Goal: Transaction & Acquisition: Purchase product/service

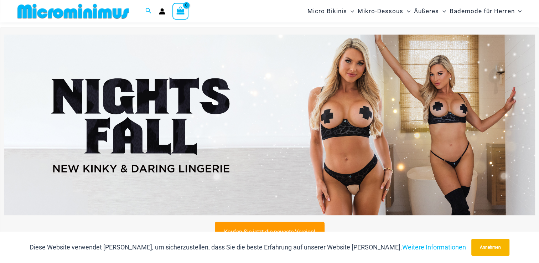
scroll to position [222, 0]
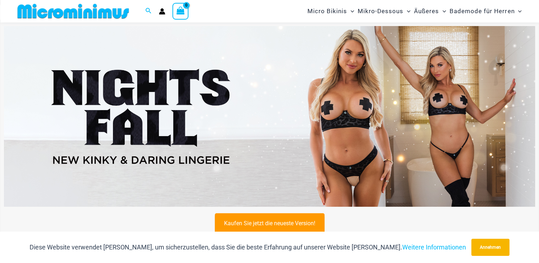
drag, startPoint x: 537, startPoint y: 37, endPoint x: 535, endPoint y: 47, distance: 10.3
click at [535, 47] on div "Kaufen Sie jetzt die neueste Version!" at bounding box center [269, 130] width 539 height 222
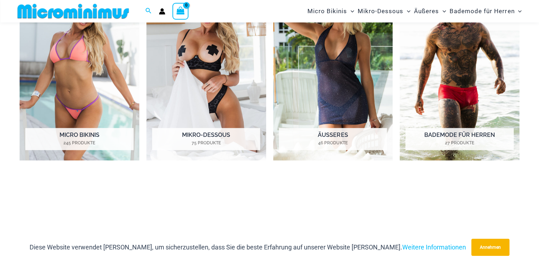
scroll to position [587, 0]
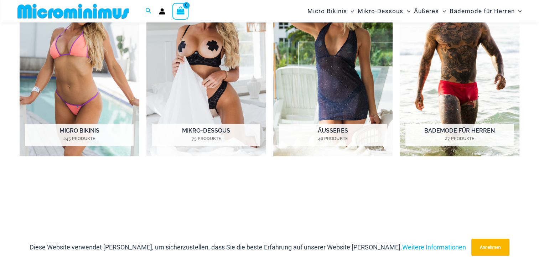
drag, startPoint x: 537, startPoint y: 56, endPoint x: 537, endPoint y: 61, distance: 4.3
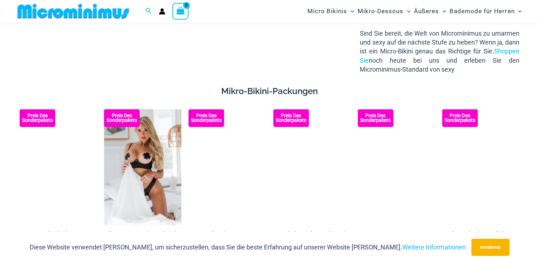
scroll to position [1169, 0]
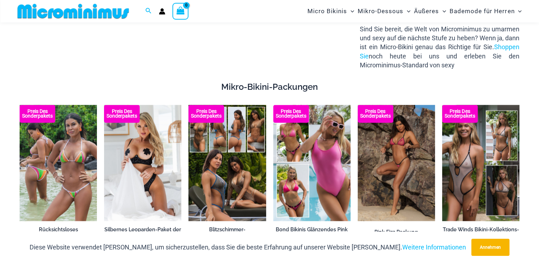
drag, startPoint x: 533, startPoint y: 92, endPoint x: 532, endPoint y: 98, distance: 5.8
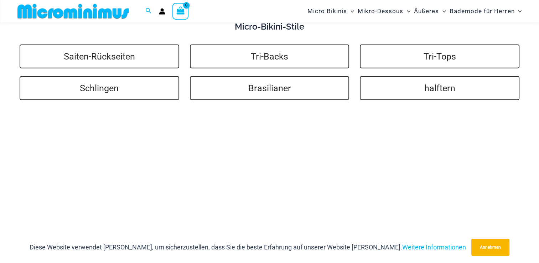
scroll to position [1686, 0]
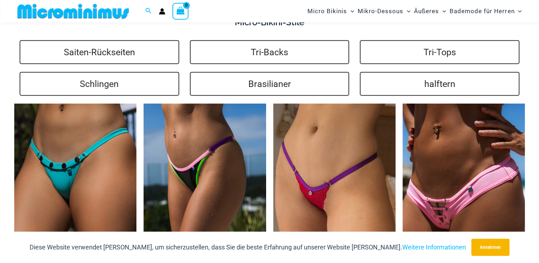
click at [535, 128] on div "Kaufen Sie jetzt die neueste Version! Shop The Latest Release Now! Willkommen b…" at bounding box center [269, 120] width 539 height 3546
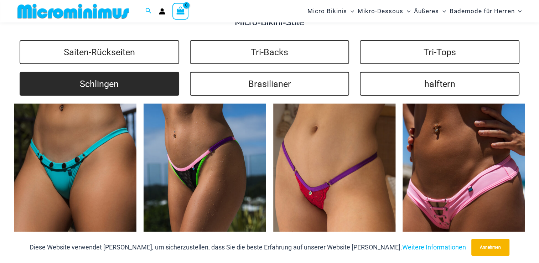
click at [101, 82] on link "Schlingen" at bounding box center [100, 84] width 160 height 24
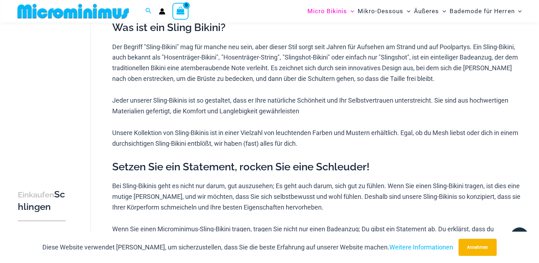
scroll to position [114, 0]
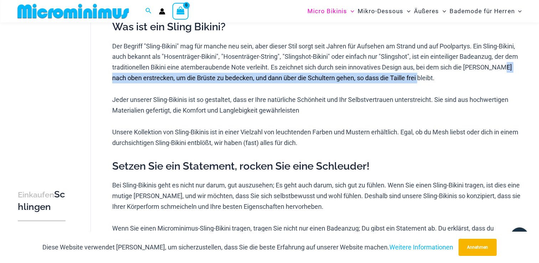
drag, startPoint x: 538, startPoint y: 63, endPoint x: 536, endPoint y: 77, distance: 14.1
click at [536, 77] on div "**********" at bounding box center [269, 189] width 539 height 540
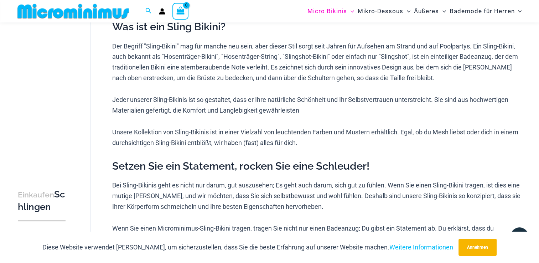
click at [430, 148] on p "Unsere Kollektion von Sling-Bikinis ist in einer Vielzahl von leuchtenden Farbe…" at bounding box center [318, 137] width 412 height 21
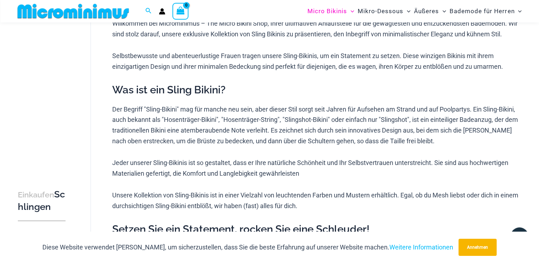
scroll to position [0, 0]
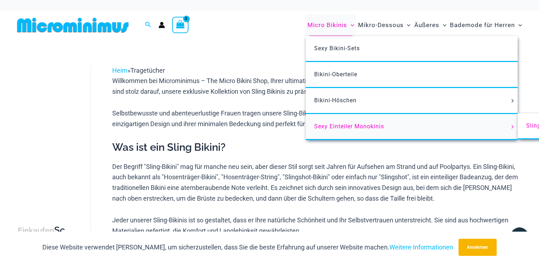
click at [345, 124] on font "Sexy Einteiler Monokinis" at bounding box center [349, 126] width 70 height 7
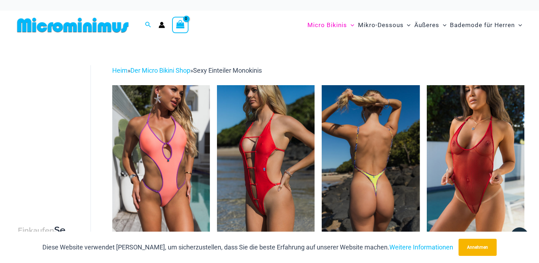
click at [378, 205] on img at bounding box center [371, 158] width 98 height 146
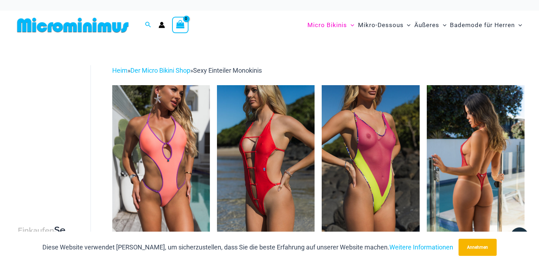
click at [476, 201] on img at bounding box center [476, 158] width 98 height 146
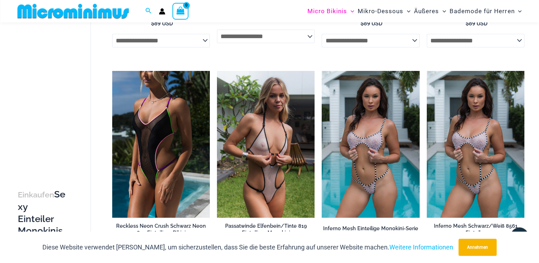
scroll to position [237, 0]
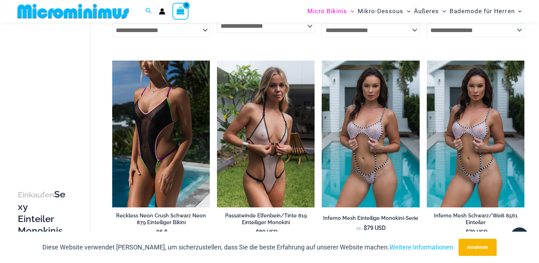
drag, startPoint x: 538, startPoint y: 57, endPoint x: 537, endPoint y: 63, distance: 5.8
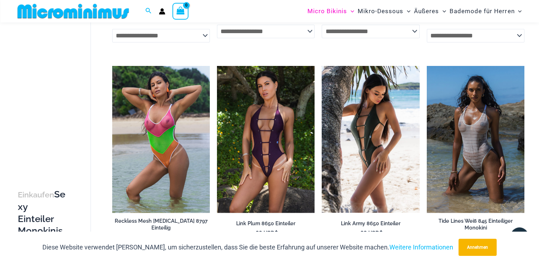
scroll to position [673, 0]
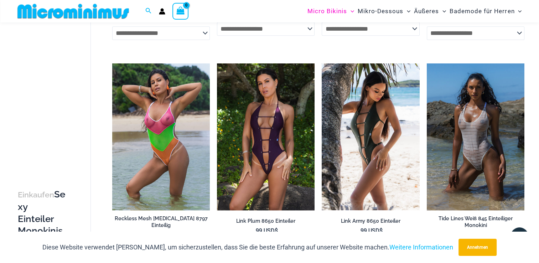
drag, startPoint x: 532, startPoint y: 122, endPoint x: 531, endPoint y: 128, distance: 5.7
click at [531, 128] on div "**********" at bounding box center [269, 166] width 539 height 1612
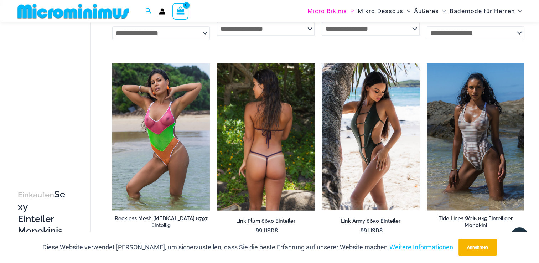
click at [261, 170] on img at bounding box center [266, 136] width 98 height 146
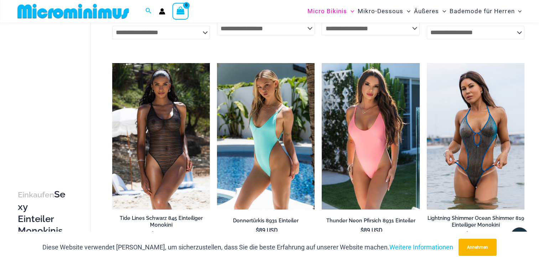
scroll to position [905, 0]
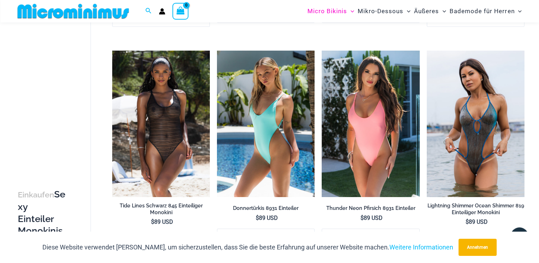
drag, startPoint x: 537, startPoint y: 137, endPoint x: 537, endPoint y: 142, distance: 5.0
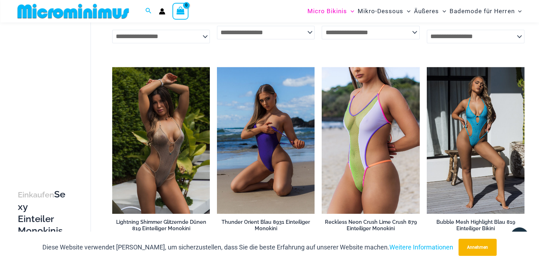
scroll to position [1112, 0]
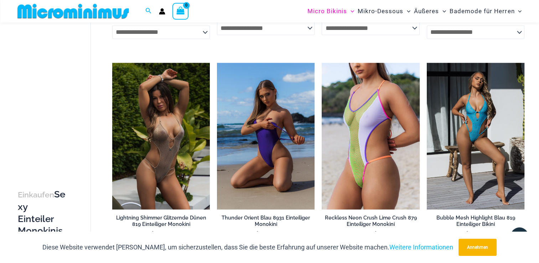
drag, startPoint x: 539, startPoint y: 168, endPoint x: 538, endPoint y: 175, distance: 7.2
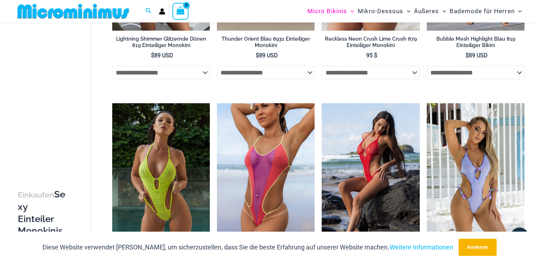
scroll to position [1295, 0]
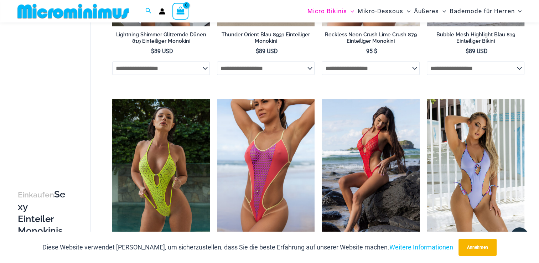
drag, startPoint x: 539, startPoint y: 195, endPoint x: 536, endPoint y: 203, distance: 8.5
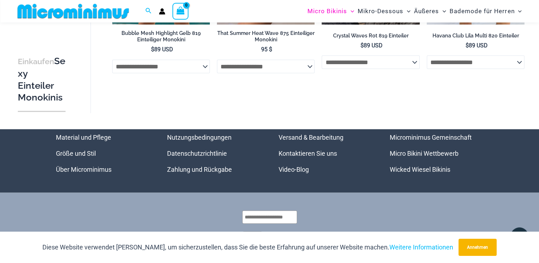
scroll to position [1522, 0]
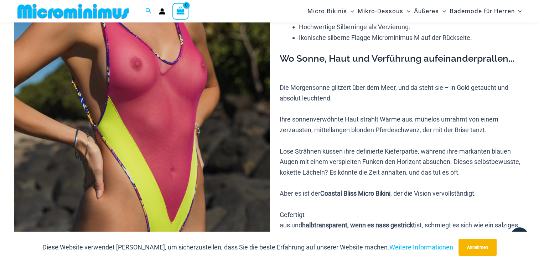
scroll to position [137, 0]
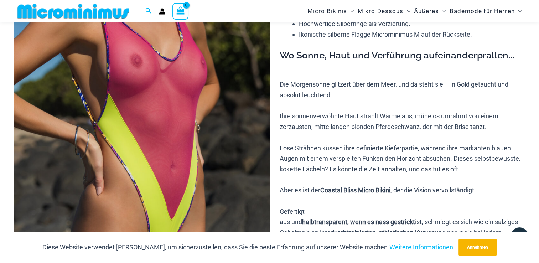
drag, startPoint x: 539, startPoint y: 30, endPoint x: 537, endPoint y: 37, distance: 6.6
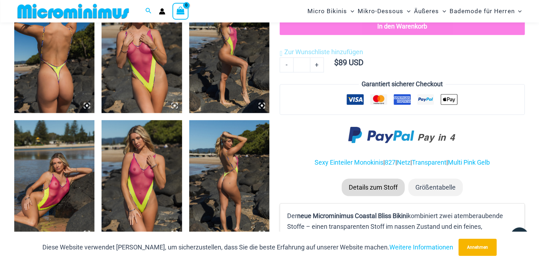
scroll to position [466, 0]
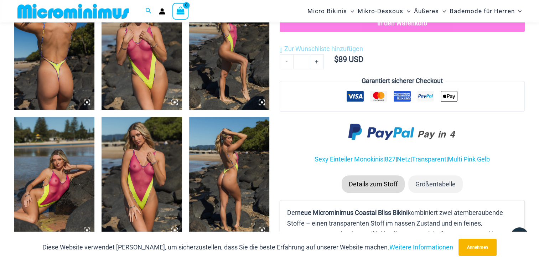
drag, startPoint x: 536, startPoint y: 61, endPoint x: 534, endPoint y: 71, distance: 10.6
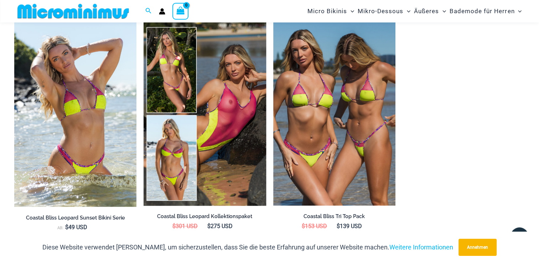
scroll to position [842, 0]
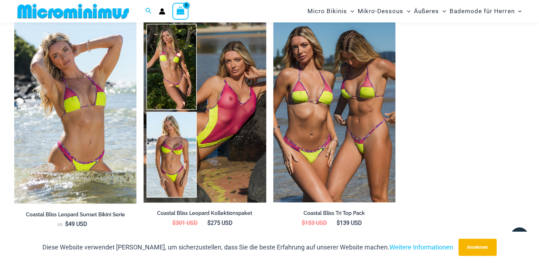
drag, startPoint x: 537, startPoint y: 93, endPoint x: 535, endPoint y: 104, distance: 10.5
drag, startPoint x: 535, startPoint y: 104, endPoint x: 534, endPoint y: 74, distance: 29.3
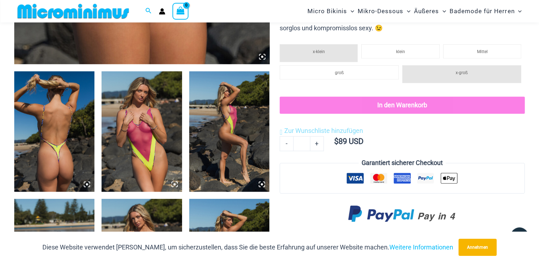
scroll to position [387, 0]
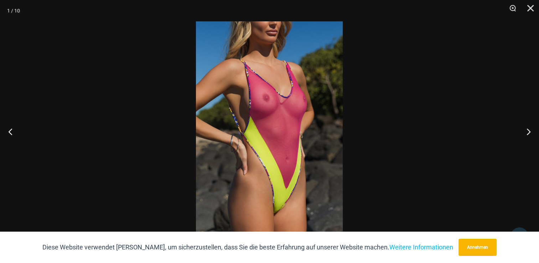
click at [292, 153] on img at bounding box center [269, 131] width 147 height 220
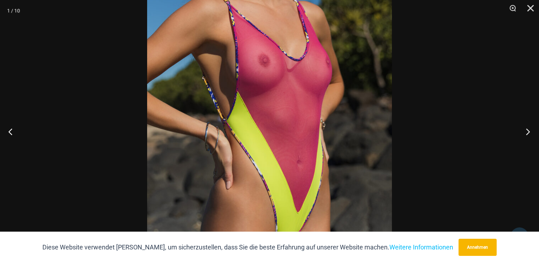
click at [526, 132] on button "Nächster" at bounding box center [526, 132] width 27 height 36
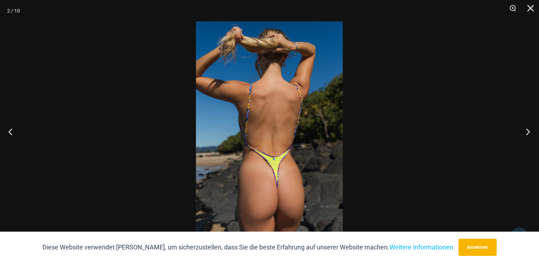
click at [526, 132] on button "Nächster" at bounding box center [526, 132] width 27 height 36
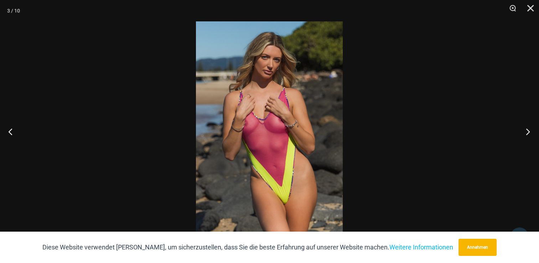
click at [526, 132] on button "Nächster" at bounding box center [526, 132] width 27 height 36
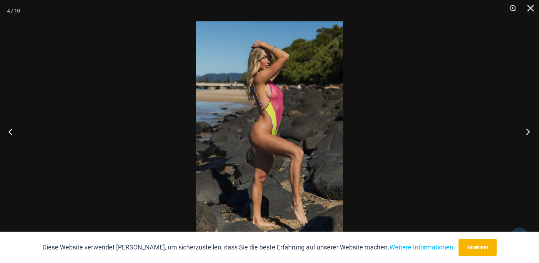
click at [526, 132] on button "Nächster" at bounding box center [526, 132] width 27 height 36
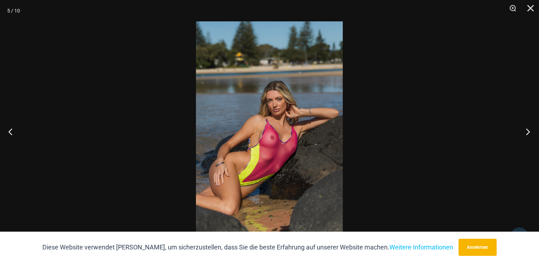
click at [526, 132] on button "Nächster" at bounding box center [526, 132] width 27 height 36
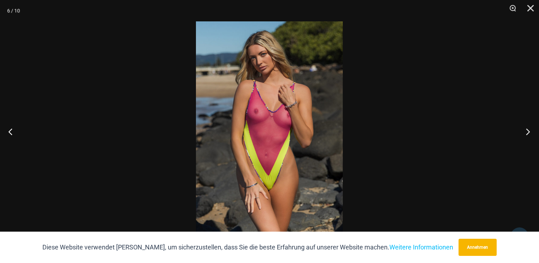
click at [526, 132] on button "Nächster" at bounding box center [526, 132] width 27 height 36
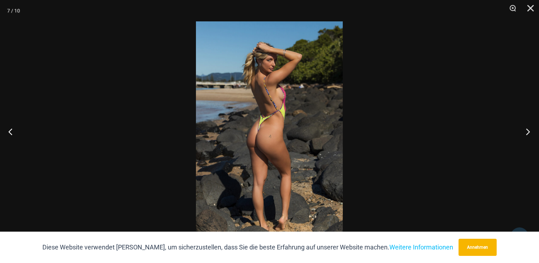
click at [526, 132] on button "Nächster" at bounding box center [526, 132] width 27 height 36
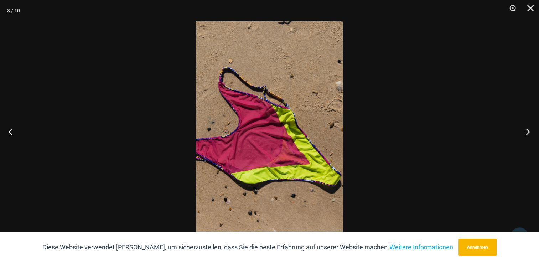
click at [526, 132] on button "Nächster" at bounding box center [526, 132] width 27 height 36
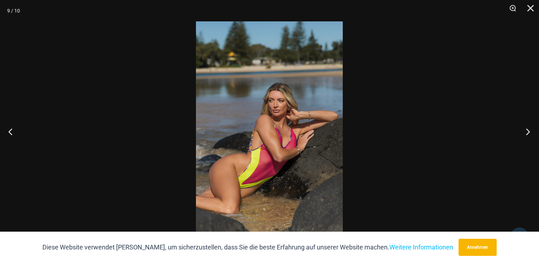
click at [526, 132] on button "Nächster" at bounding box center [526, 132] width 27 height 36
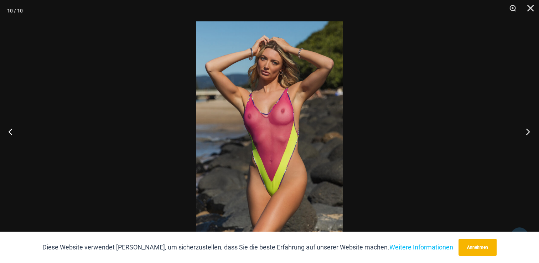
click at [526, 132] on button "Nächster" at bounding box center [526, 132] width 27 height 36
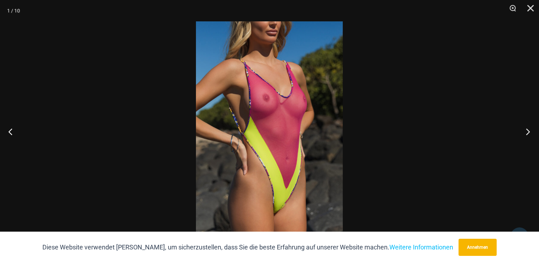
click at [526, 132] on button "Nächster" at bounding box center [526, 132] width 27 height 36
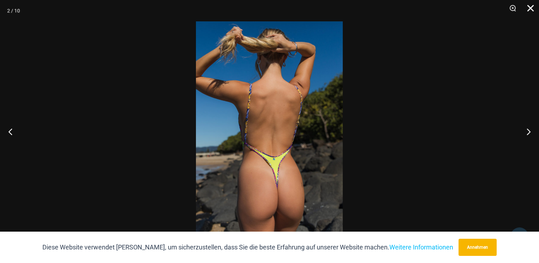
click at [533, 12] on button "Schließen" at bounding box center [528, 10] width 18 height 21
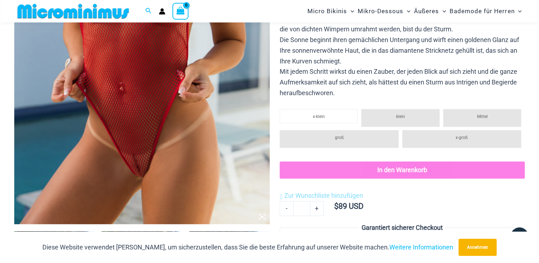
scroll to position [227, 0]
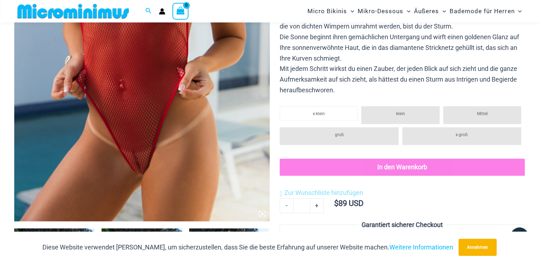
click at [208, 112] on img at bounding box center [142, 29] width 256 height 383
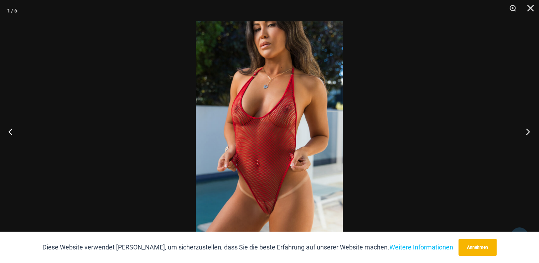
click at [527, 132] on button "Nächster" at bounding box center [526, 132] width 27 height 36
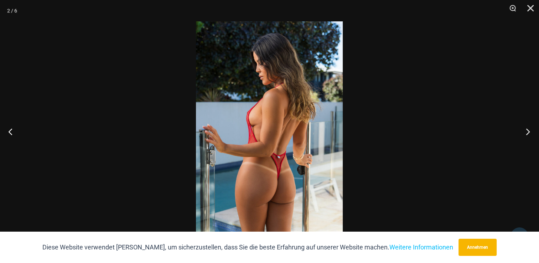
click at [527, 132] on button "Nächster" at bounding box center [526, 132] width 27 height 36
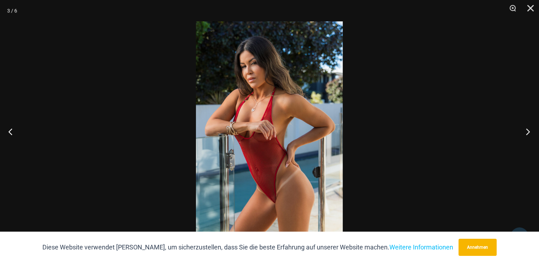
click at [527, 132] on button "Nächster" at bounding box center [526, 132] width 27 height 36
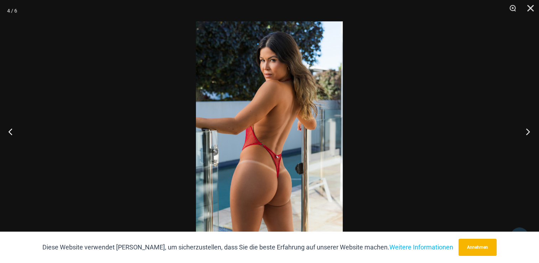
click at [527, 132] on button "Nächster" at bounding box center [526, 132] width 27 height 36
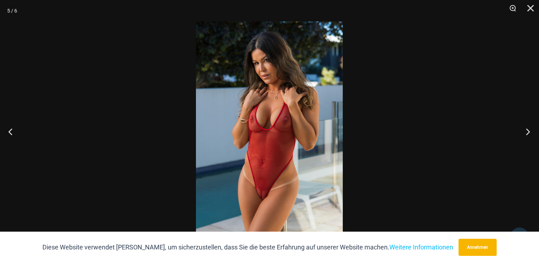
click at [527, 132] on button "Nächster" at bounding box center [526, 132] width 27 height 36
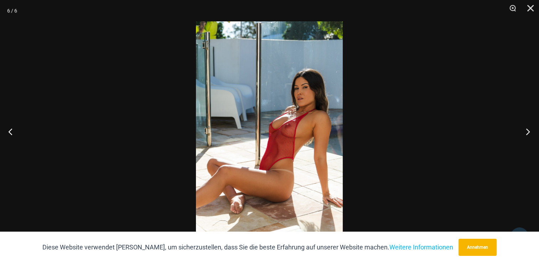
click at [527, 132] on button "Nächster" at bounding box center [526, 132] width 27 height 36
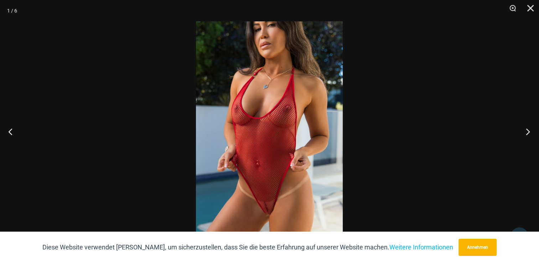
click at [527, 132] on button "Nächster" at bounding box center [526, 132] width 27 height 36
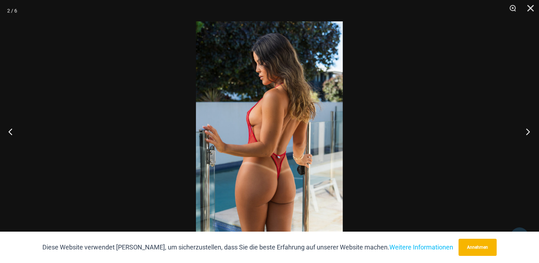
click at [527, 132] on button "Nächster" at bounding box center [526, 132] width 27 height 36
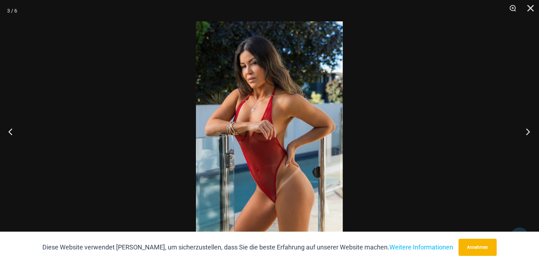
click at [527, 132] on button "Nächster" at bounding box center [526, 132] width 27 height 36
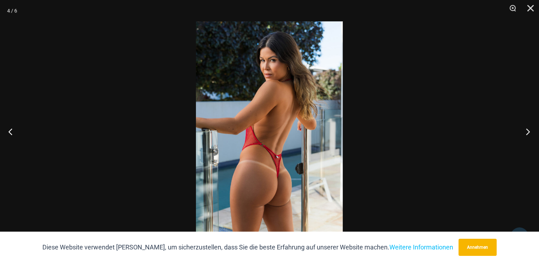
click at [527, 132] on button "Nächster" at bounding box center [526, 132] width 27 height 36
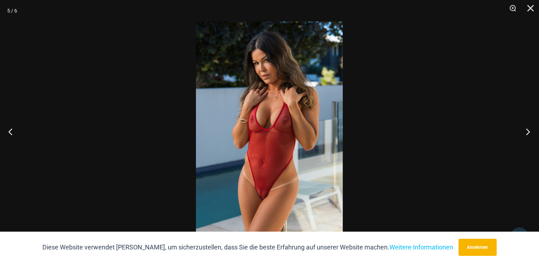
click at [527, 132] on button "Nächster" at bounding box center [526, 132] width 27 height 36
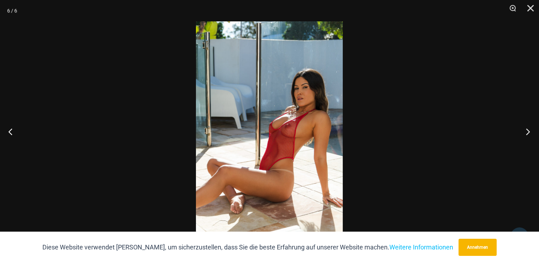
click at [527, 132] on button "Nächster" at bounding box center [526, 132] width 27 height 36
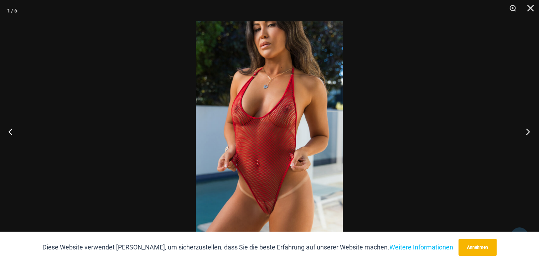
click at [527, 132] on button "Nächster" at bounding box center [526, 132] width 27 height 36
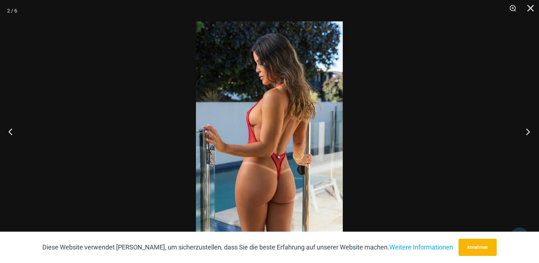
click at [527, 132] on button "Nächster" at bounding box center [526, 132] width 27 height 36
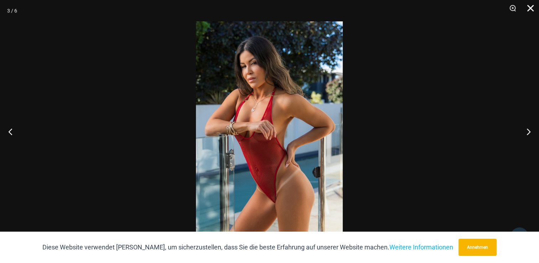
click at [531, 7] on button "Schließen" at bounding box center [528, 10] width 18 height 21
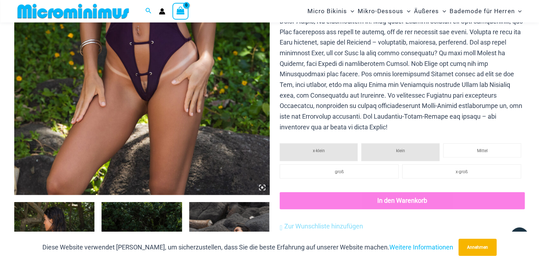
scroll to position [260, 0]
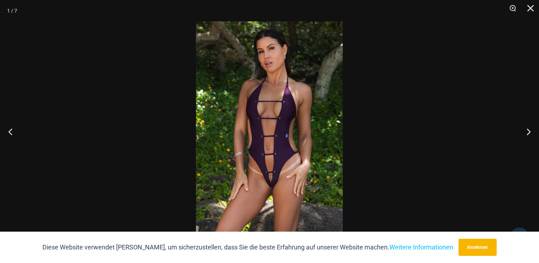
click at [282, 186] on img at bounding box center [269, 131] width 147 height 220
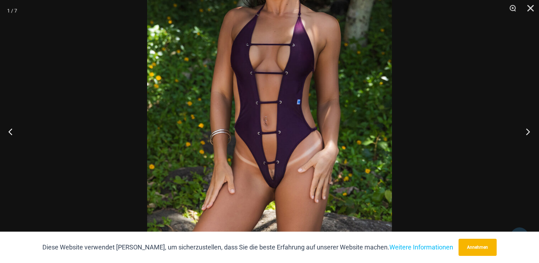
click at [523, 130] on button "Nächster" at bounding box center [526, 132] width 27 height 36
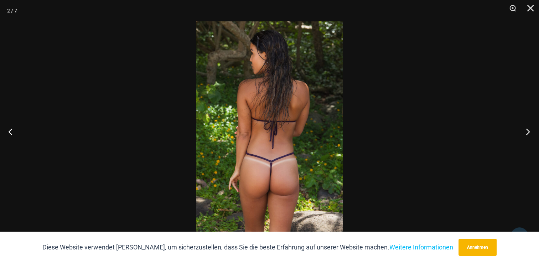
click at [523, 130] on button "Nächster" at bounding box center [526, 132] width 27 height 36
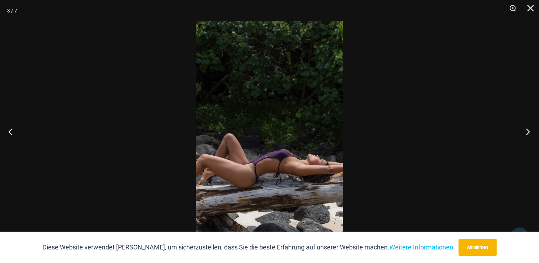
click at [523, 130] on button "Nächster" at bounding box center [526, 132] width 27 height 36
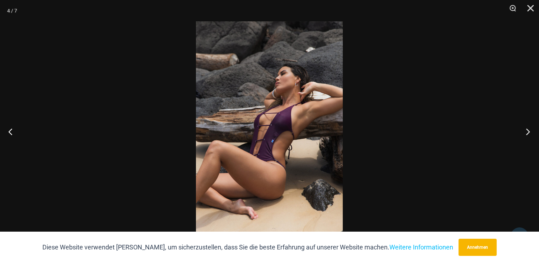
click at [523, 130] on button "Nächster" at bounding box center [526, 132] width 27 height 36
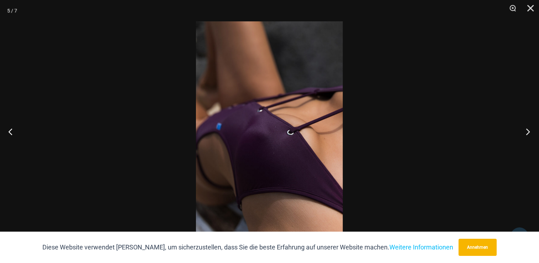
click at [523, 130] on button "Nächster" at bounding box center [526, 132] width 27 height 36
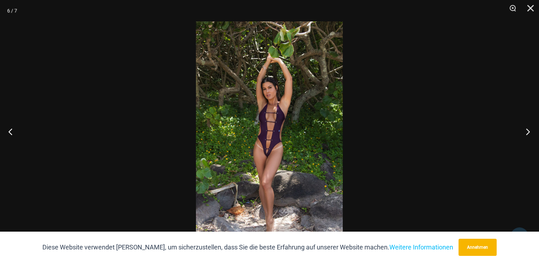
click at [523, 130] on button "Nächster" at bounding box center [526, 132] width 27 height 36
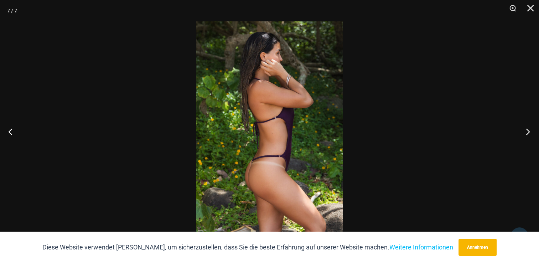
click at [523, 130] on button "Nächster" at bounding box center [526, 132] width 27 height 36
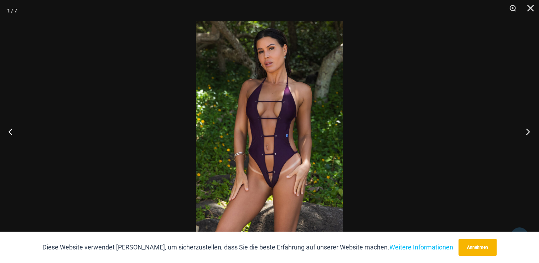
click at [523, 130] on button "Nächster" at bounding box center [526, 132] width 27 height 36
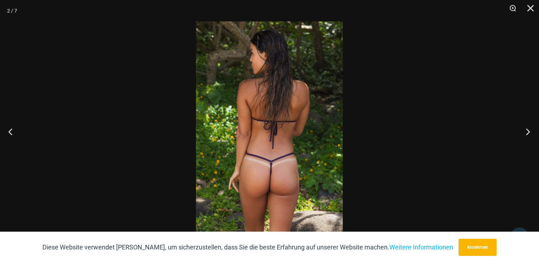
click at [523, 130] on button "Nächster" at bounding box center [526, 132] width 27 height 36
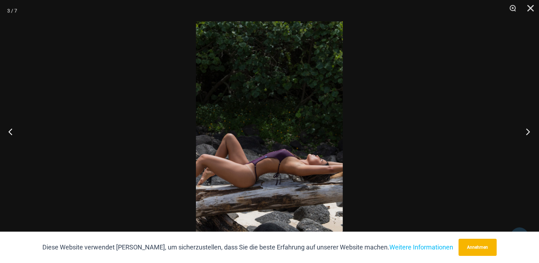
click at [523, 130] on button "Nächster" at bounding box center [526, 132] width 27 height 36
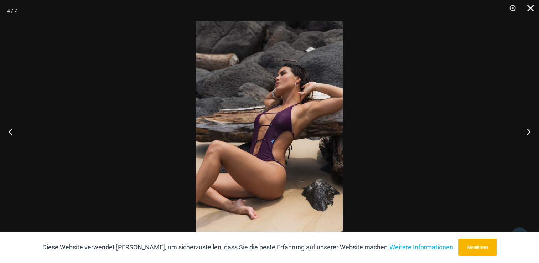
click at [527, 9] on button "Schließen" at bounding box center [528, 10] width 18 height 21
